Goal: Find specific page/section: Find specific page/section

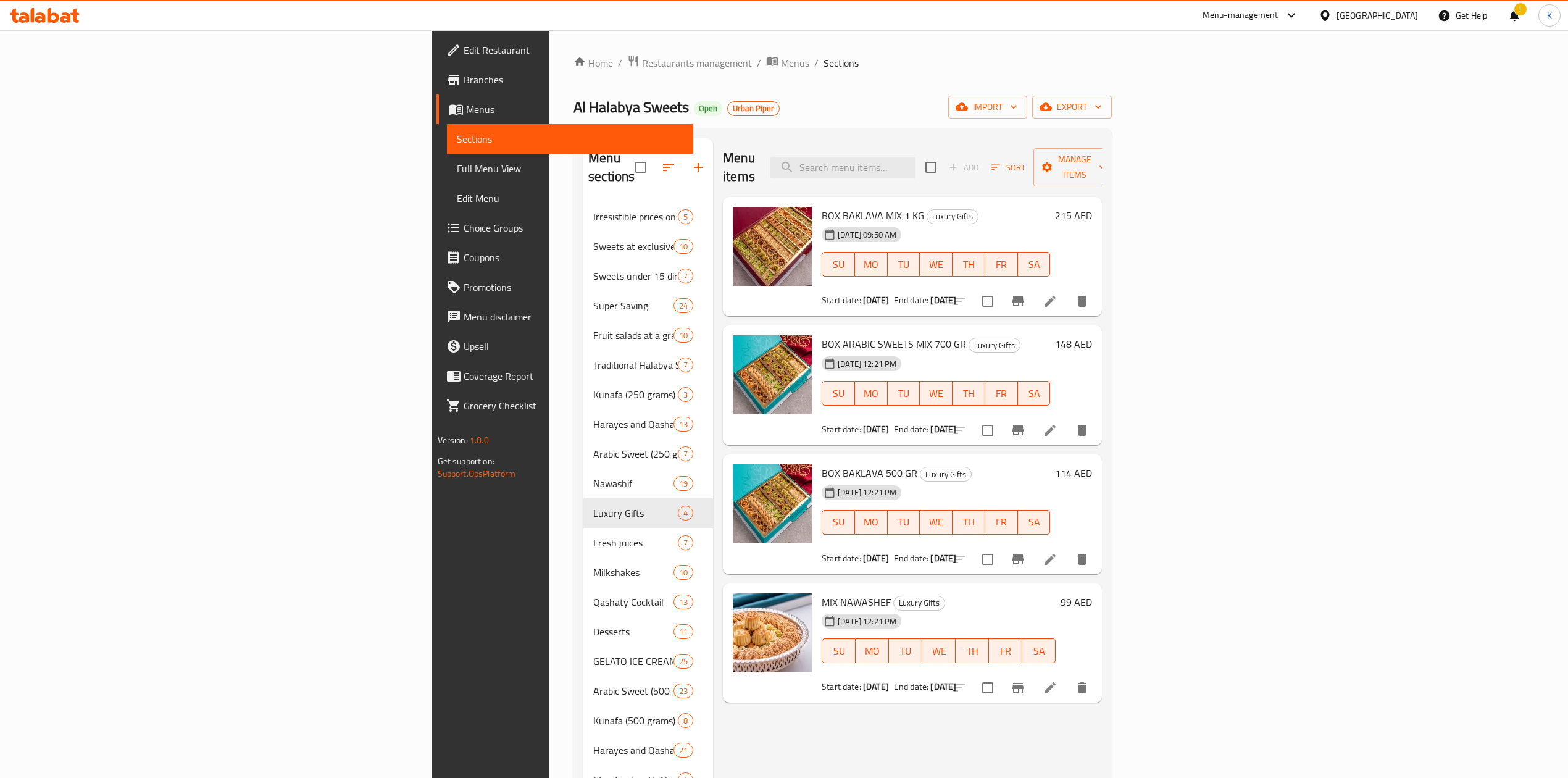
click at [1372, 11] on div "[GEOGRAPHIC_DATA]" at bounding box center [1377, 16] width 82 height 14
click at [1270, 97] on div "[GEOGRAPHIC_DATA]" at bounding box center [1324, 97] width 185 height 29
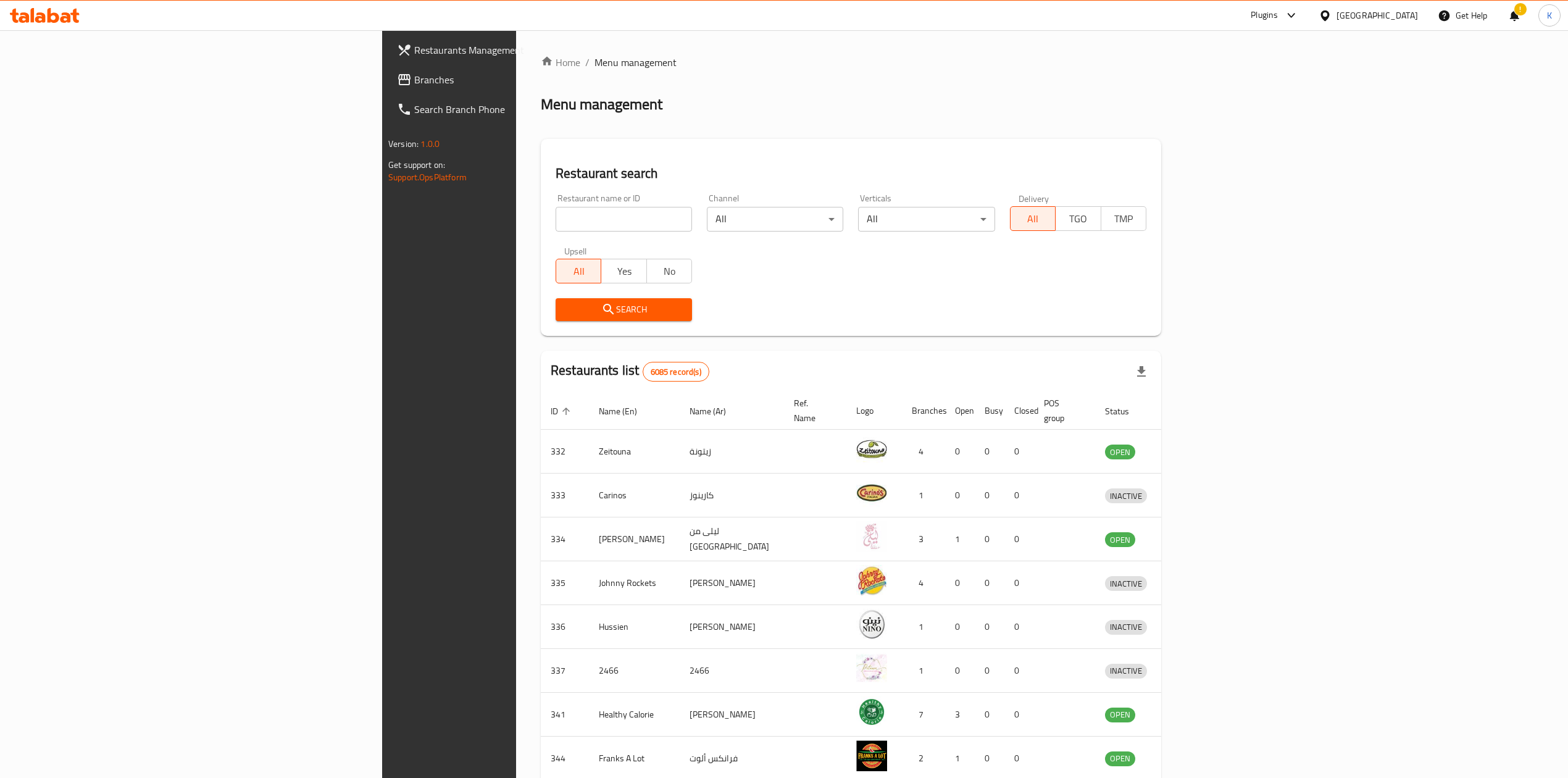
click at [414, 78] on span "Branches" at bounding box center [523, 80] width 220 height 15
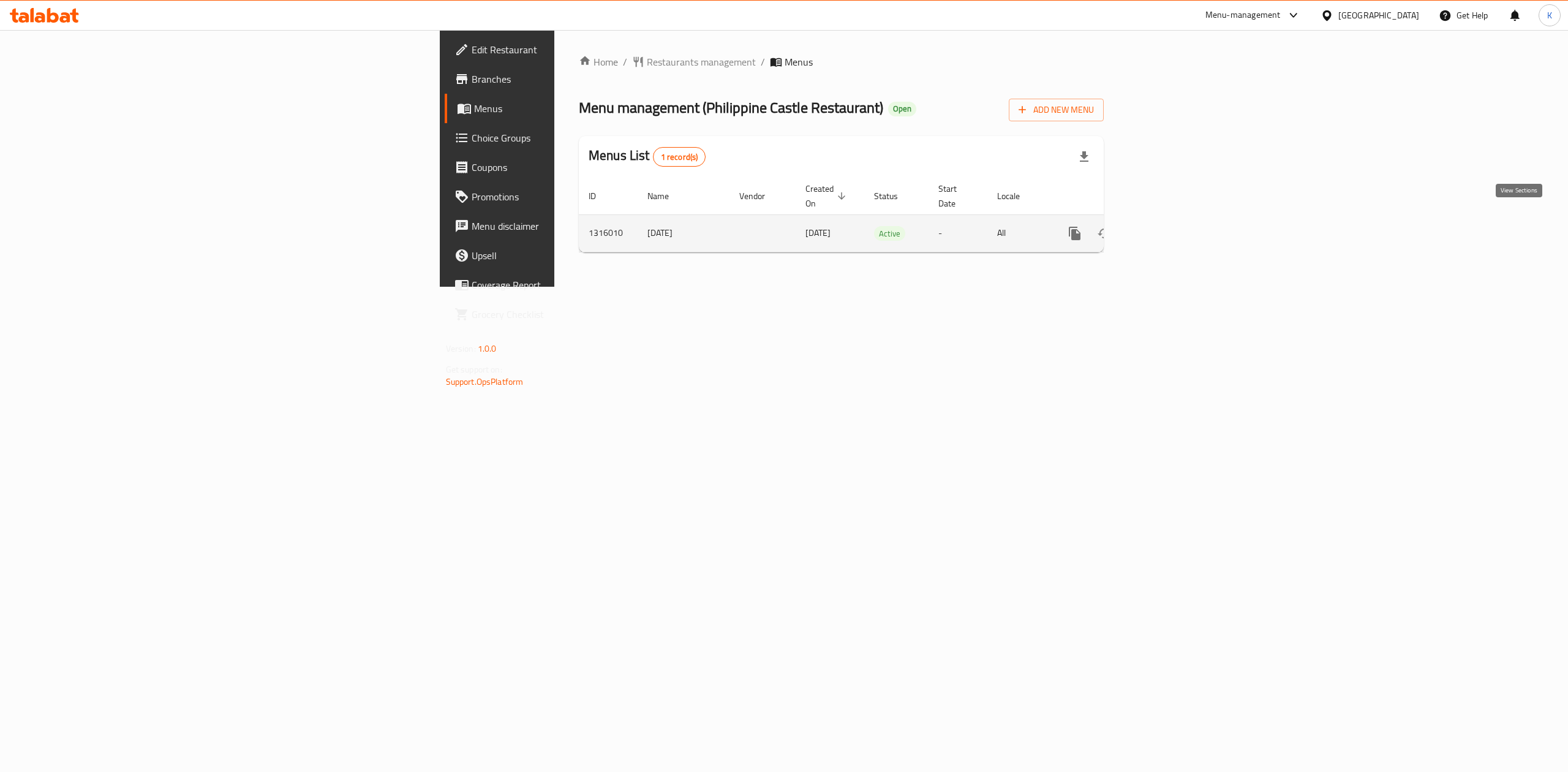
click at [1170, 226] on icon "enhanced table" at bounding box center [1162, 233] width 15 height 15
